Goal: Information Seeking & Learning: Learn about a topic

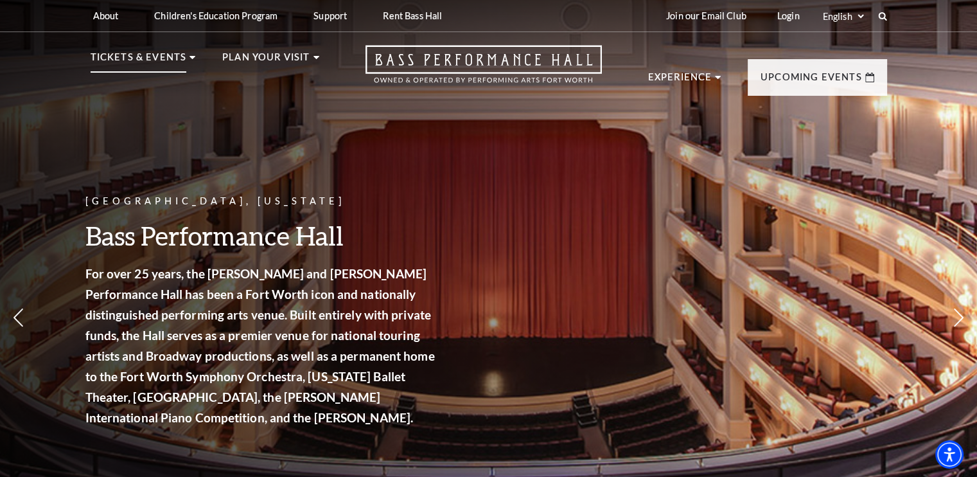
click at [172, 67] on p "Tickets & Events" at bounding box center [139, 60] width 96 height 23
click at [187, 53] on li "Tickets & Events Now On Sale Broadway At The Bass presented by PNC Bank Irwin S…" at bounding box center [143, 72] width 105 height 46
click at [188, 64] on li "Tickets & Events Now On Sale Broadway At The Bass presented by PNC Bank Irwin S…" at bounding box center [143, 72] width 105 height 46
click at [179, 61] on p "Tickets & Events" at bounding box center [139, 60] width 96 height 23
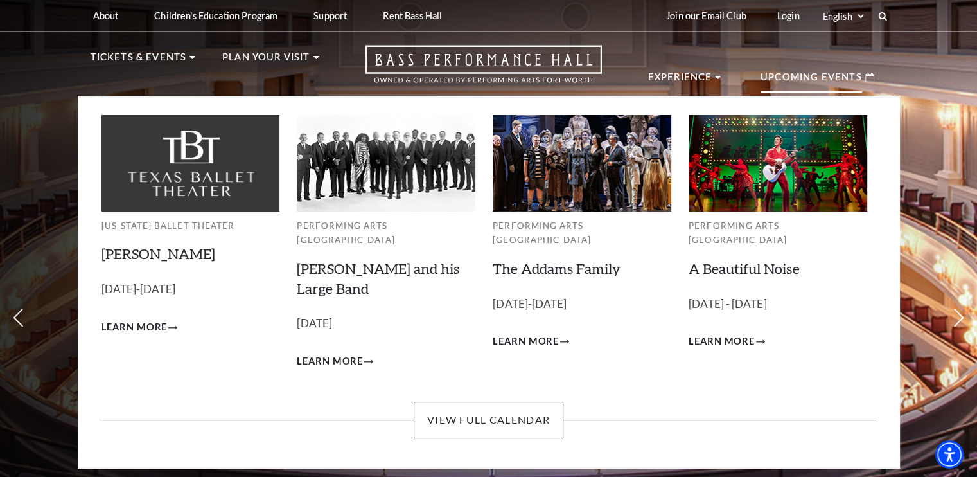
click at [777, 78] on p "Upcoming Events" at bounding box center [812, 80] width 102 height 23
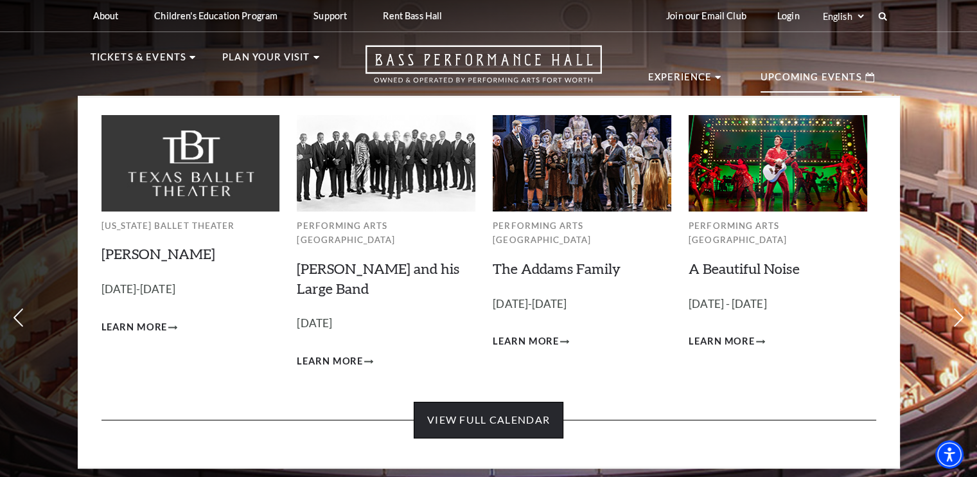
click at [497, 408] on link "View Full Calendar" at bounding box center [489, 420] width 150 height 36
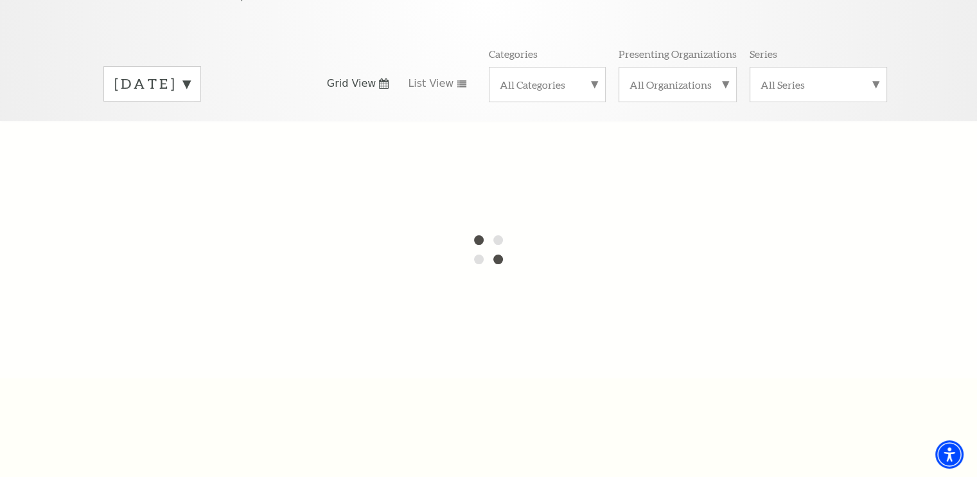
scroll to position [166, 0]
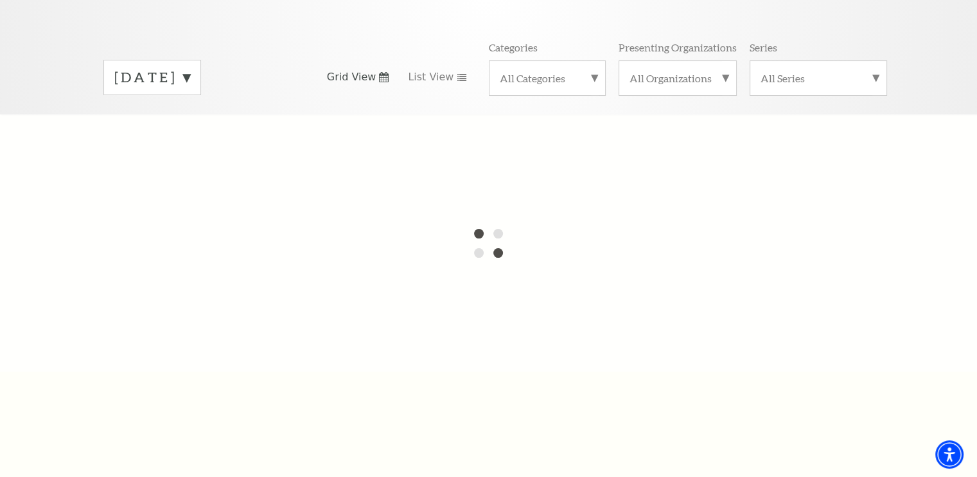
click at [822, 71] on label "All Series" at bounding box center [819, 77] width 116 height 13
click at [721, 71] on label "All Organizations" at bounding box center [678, 77] width 96 height 13
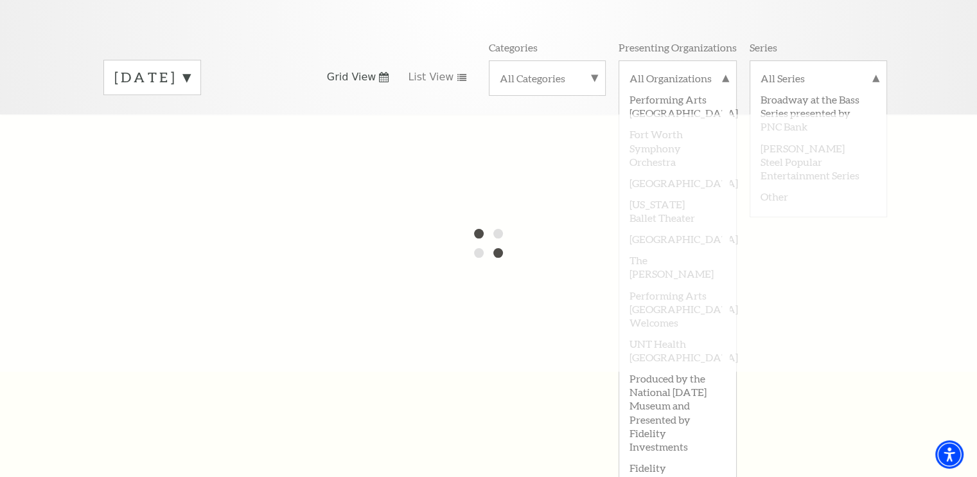
click at [808, 325] on div at bounding box center [488, 242] width 977 height 257
click at [852, 60] on div "All Series Broadway at the Bass Series presented by PNC Bank [PERSON_NAME] Stee…" at bounding box center [818, 77] width 137 height 35
click at [775, 71] on label "All Series" at bounding box center [819, 79] width 116 height 17
click at [716, 71] on label "All Organizations" at bounding box center [678, 79] width 96 height 17
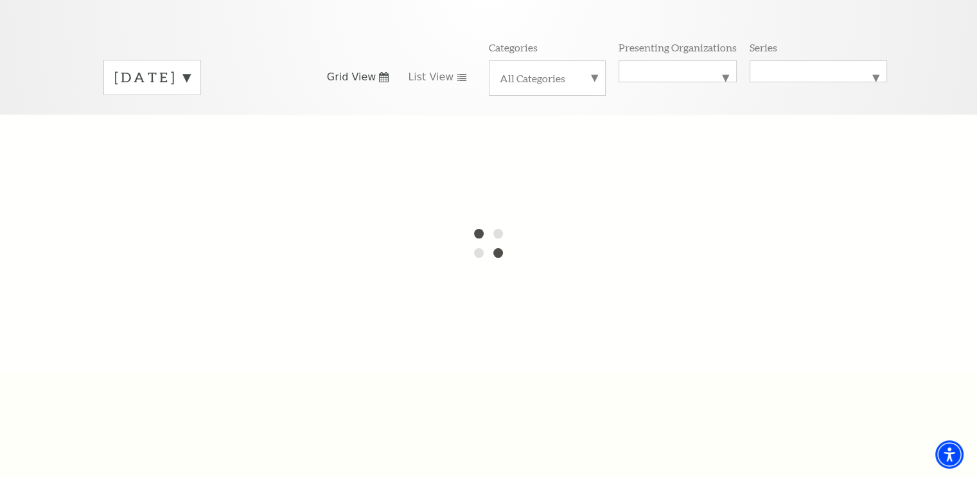
click at [594, 60] on div "All Categories" at bounding box center [547, 77] width 117 height 35
click at [473, 133] on div at bounding box center [488, 242] width 977 height 257
click at [586, 71] on label "All Categories" at bounding box center [547, 79] width 95 height 17
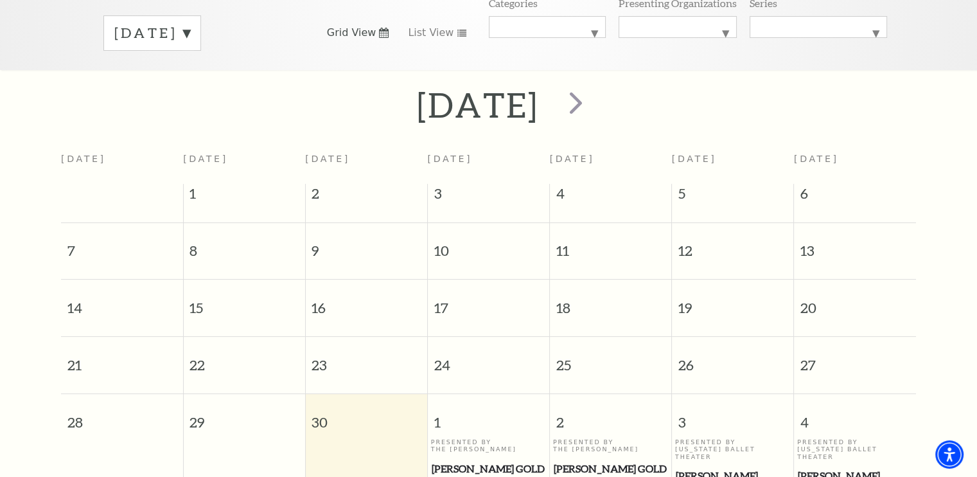
scroll to position [98, 0]
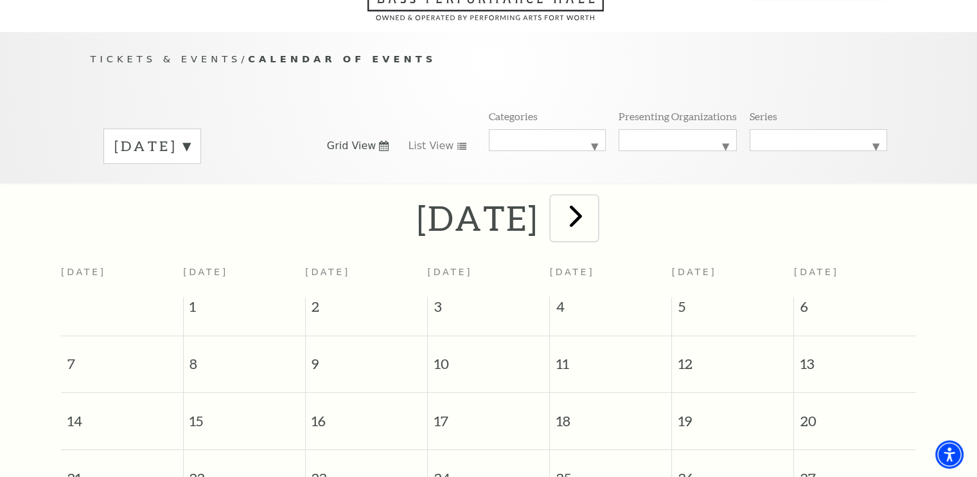
click at [594, 207] on span "next" at bounding box center [576, 215] width 37 height 37
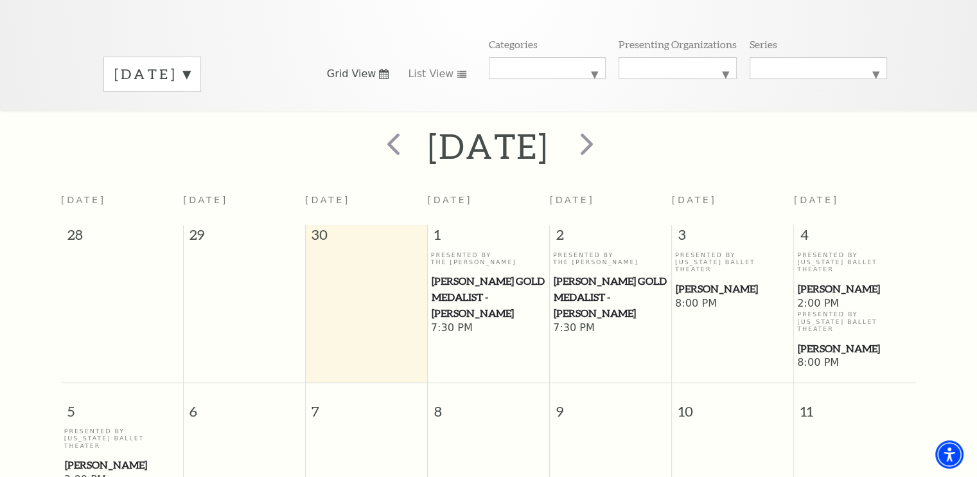
scroll to position [167, 0]
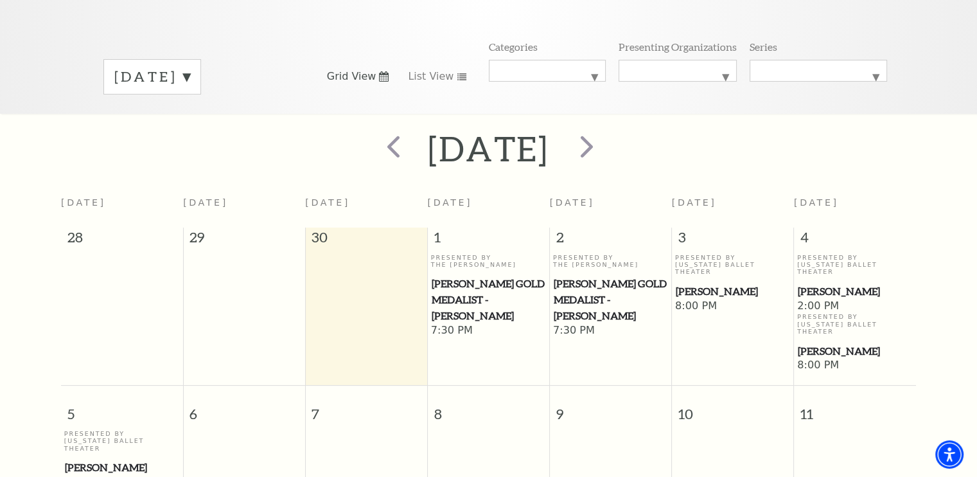
click at [549, 128] on h2 "[DATE]" at bounding box center [488, 148] width 121 height 41
click at [605, 130] on span "next" at bounding box center [587, 146] width 37 height 37
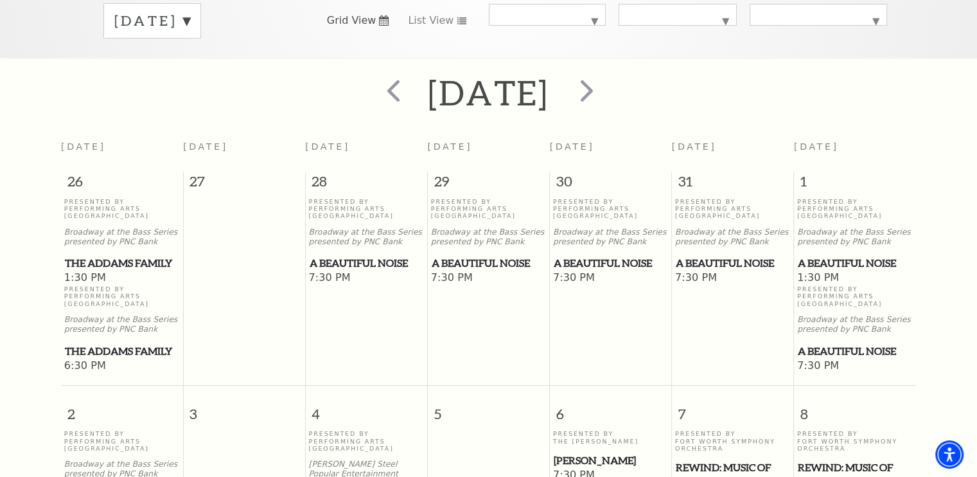
scroll to position [213, 0]
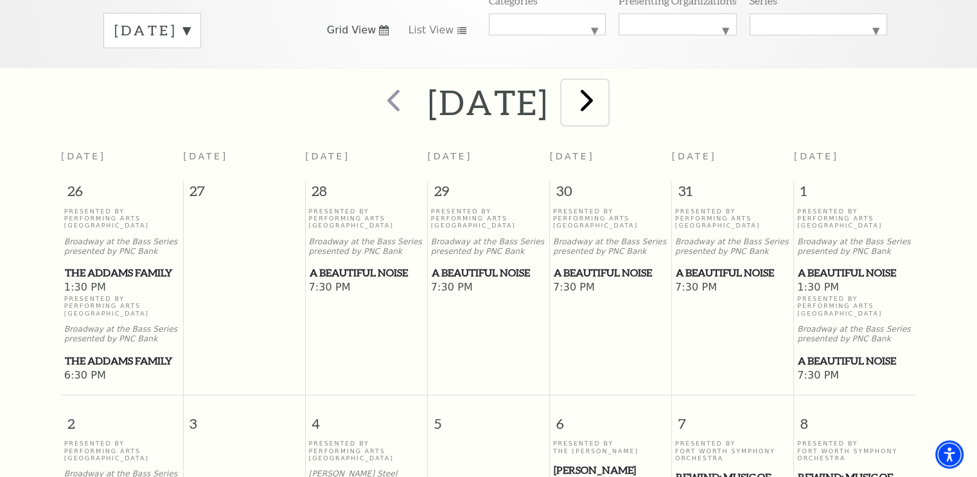
click at [605, 82] on span "next" at bounding box center [587, 100] width 37 height 37
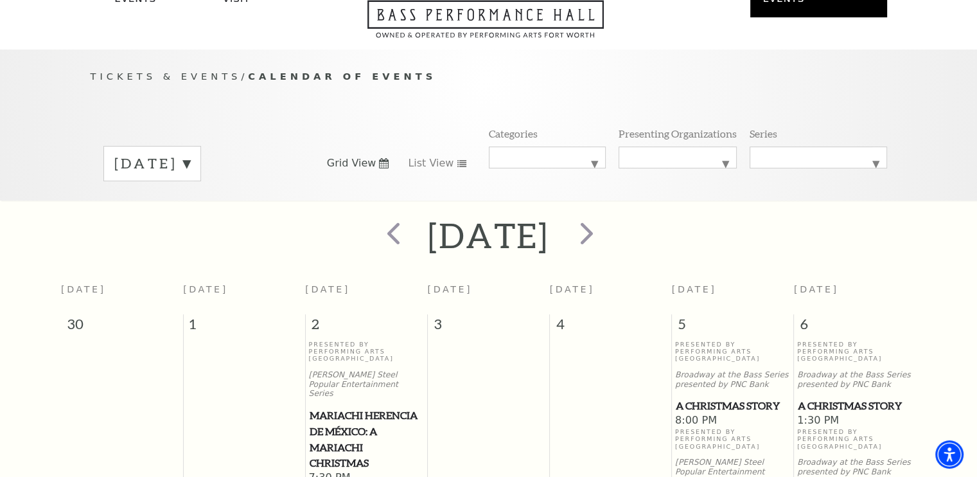
scroll to position [0, 0]
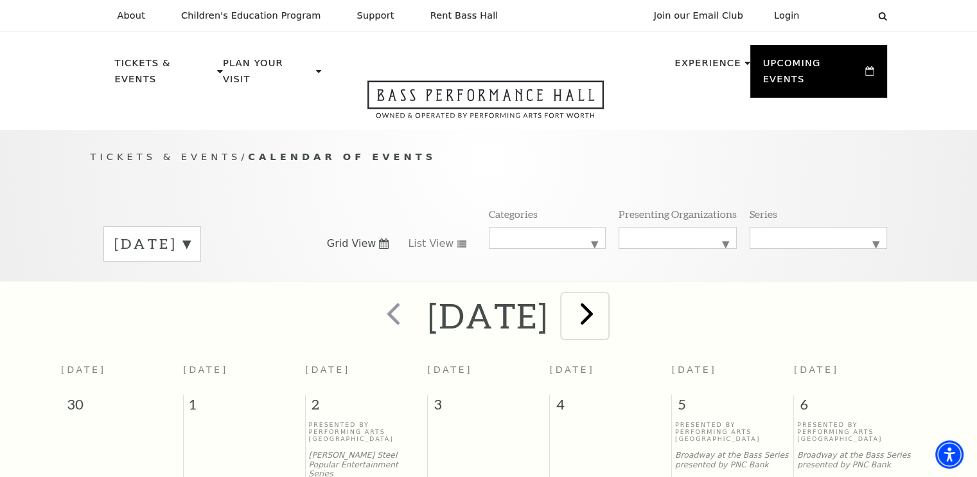
click at [605, 296] on span "next" at bounding box center [587, 313] width 37 height 37
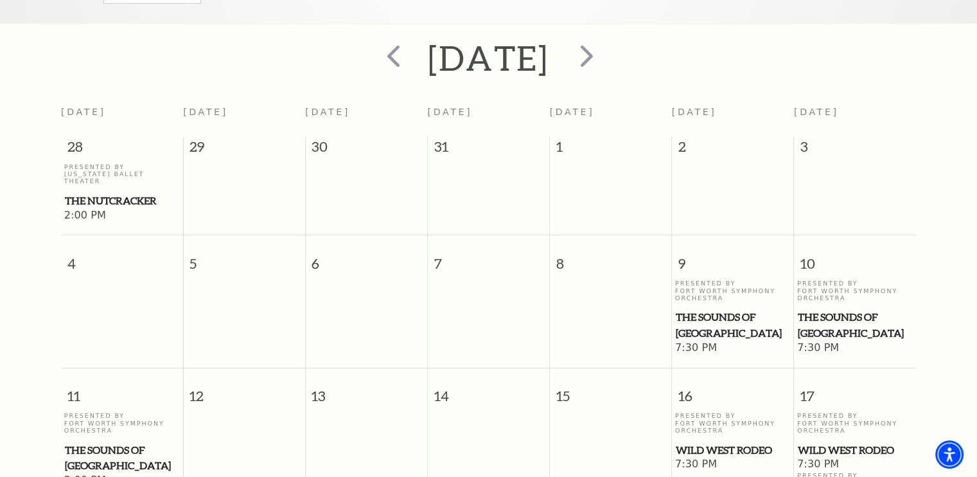
scroll to position [243, 0]
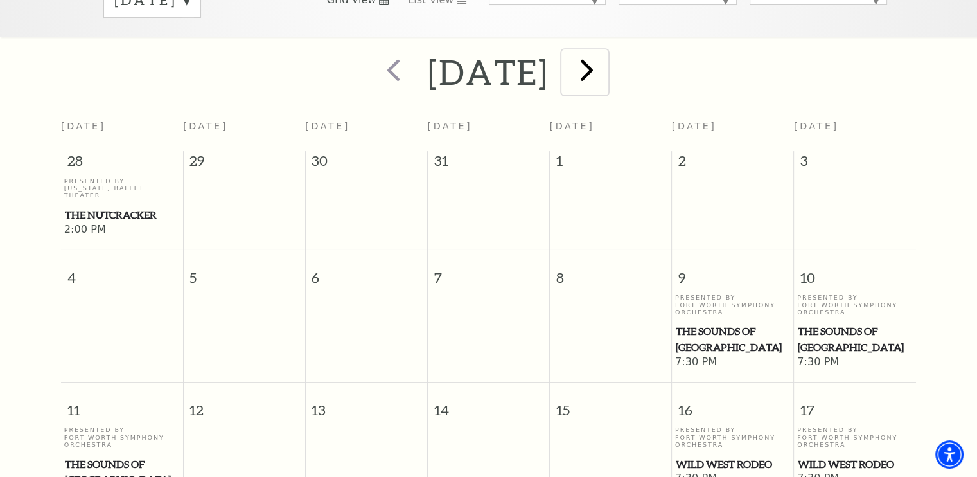
click at [605, 51] on span "next" at bounding box center [587, 69] width 37 height 37
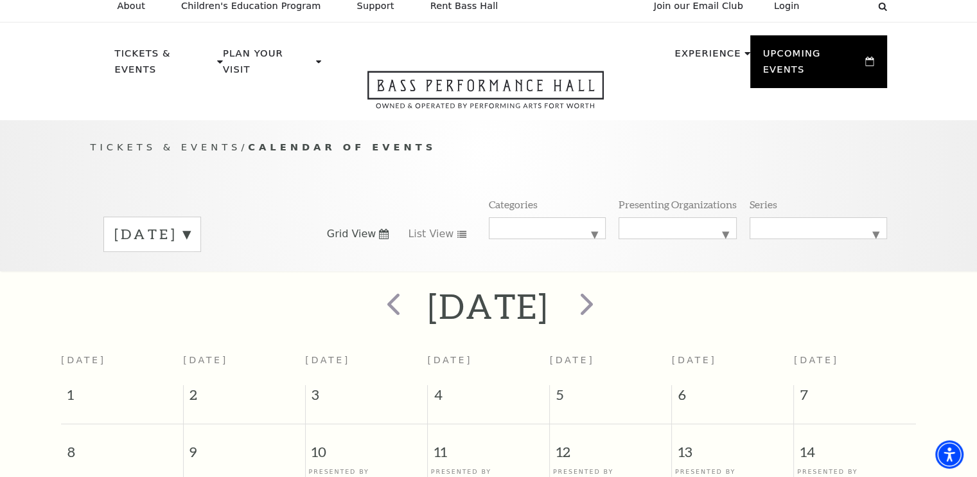
scroll to position [6, 0]
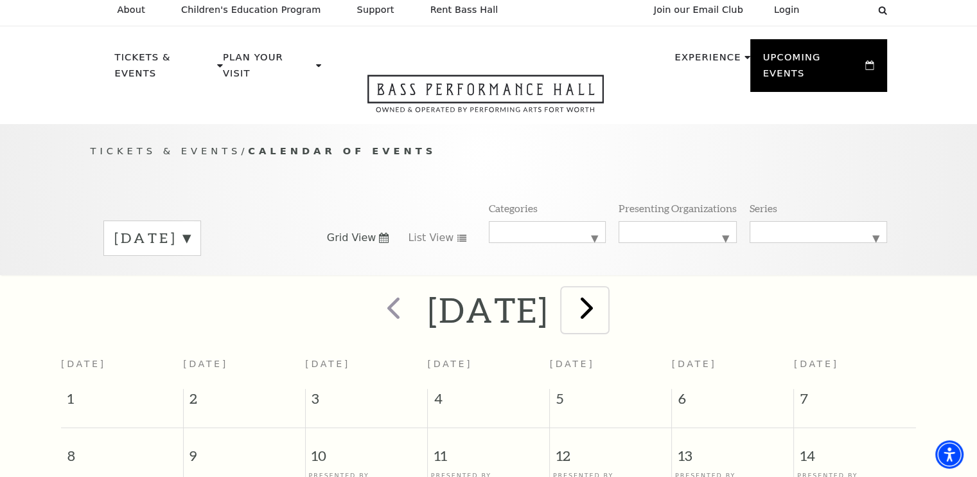
click at [605, 289] on span "next" at bounding box center [587, 307] width 37 height 37
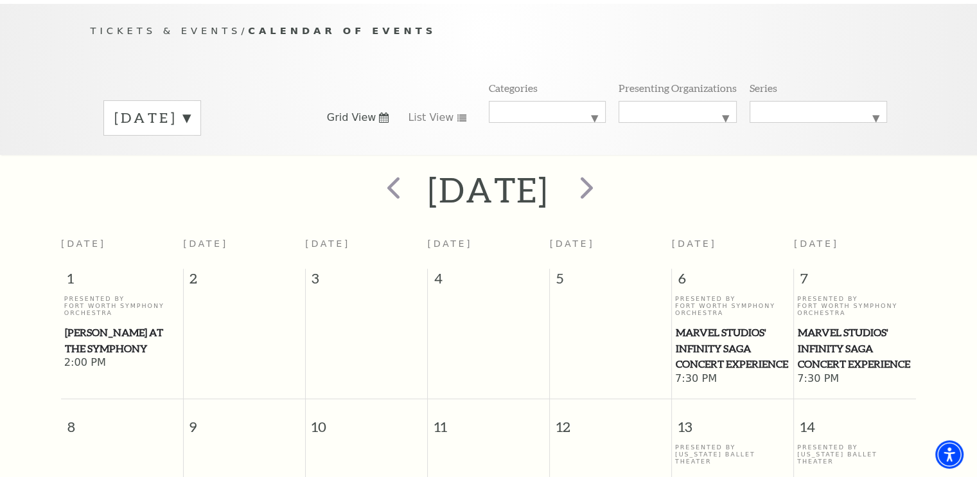
scroll to position [113, 0]
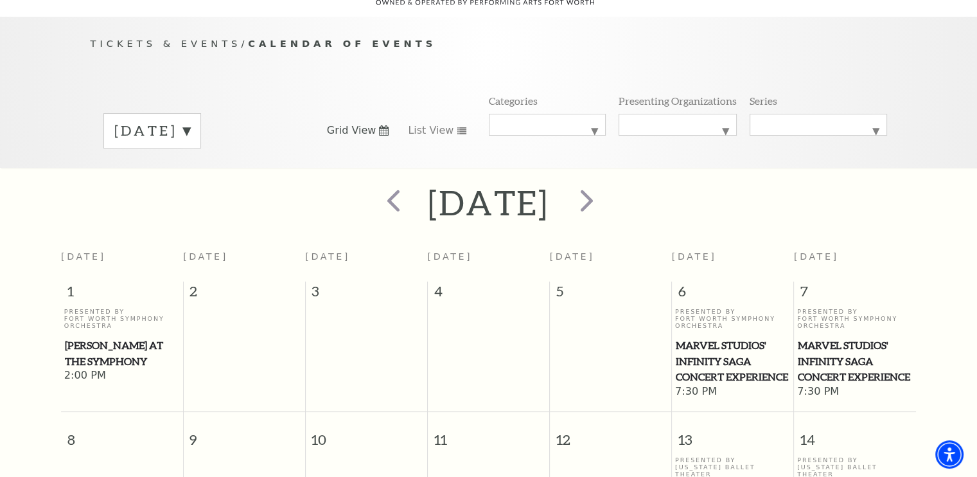
click at [915, 49] on div "Tickets & Events / Calendar of Events [DATE] Grid View List View Categories All…" at bounding box center [488, 92] width 977 height 151
